Goal: Task Accomplishment & Management: Manage account settings

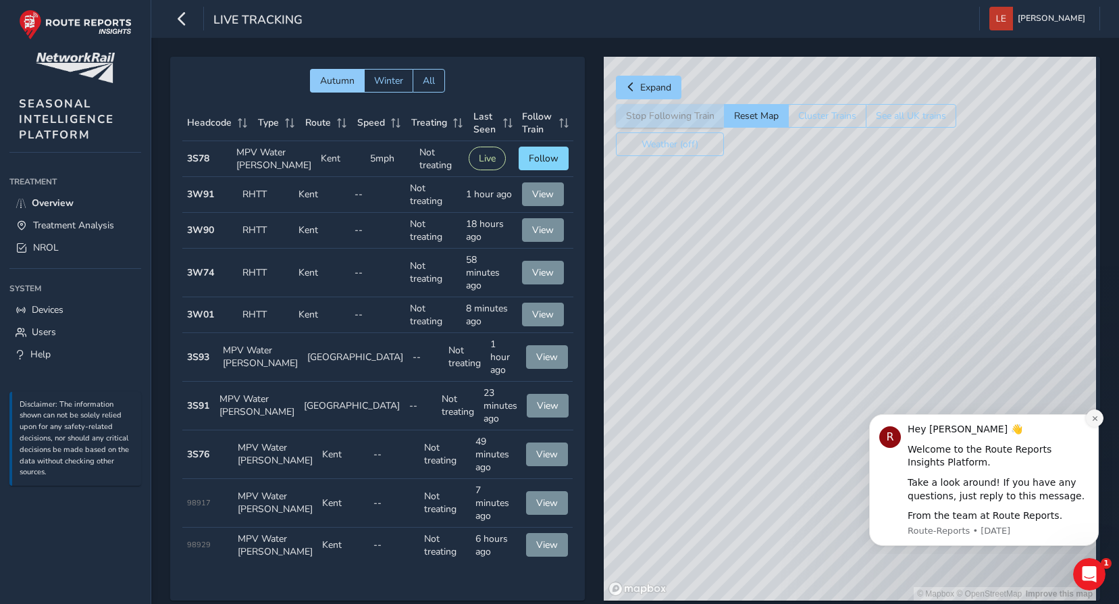
click at [1096, 417] on icon "Dismiss notification" at bounding box center [1094, 418] width 5 height 5
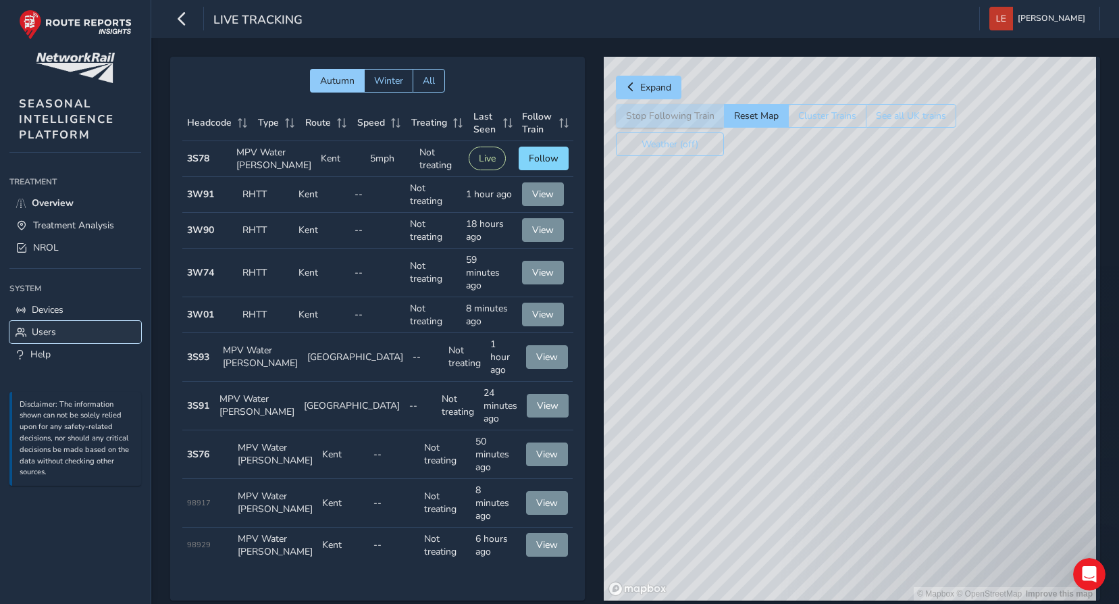
click at [50, 332] on span "Users" at bounding box center [44, 332] width 24 height 13
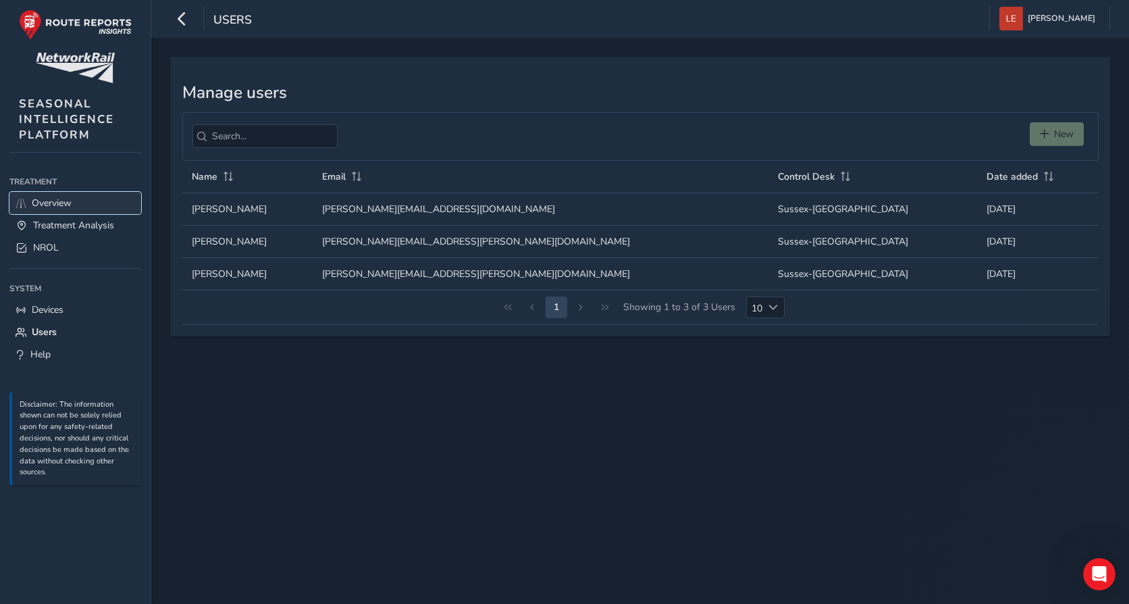
click at [49, 201] on span "Overview" at bounding box center [52, 203] width 40 height 13
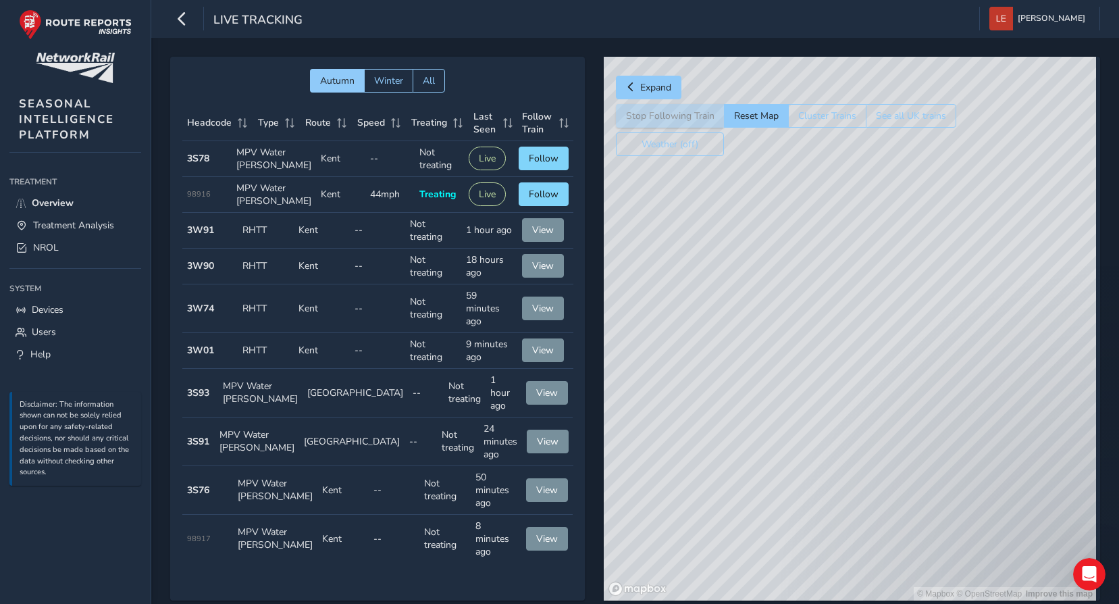
drag, startPoint x: 830, startPoint y: 394, endPoint x: 611, endPoint y: 289, distance: 242.9
click at [611, 290] on div "© Mapbox © OpenStreetMap Improve this map" at bounding box center [850, 329] width 492 height 544
drag, startPoint x: 882, startPoint y: 378, endPoint x: 809, endPoint y: 465, distance: 114.1
click at [809, 465] on div "© Mapbox © OpenStreetMap Improve this map" at bounding box center [850, 329] width 492 height 544
click at [546, 201] on span "Follow" at bounding box center [544, 194] width 30 height 13
